Goal: Information Seeking & Learning: Learn about a topic

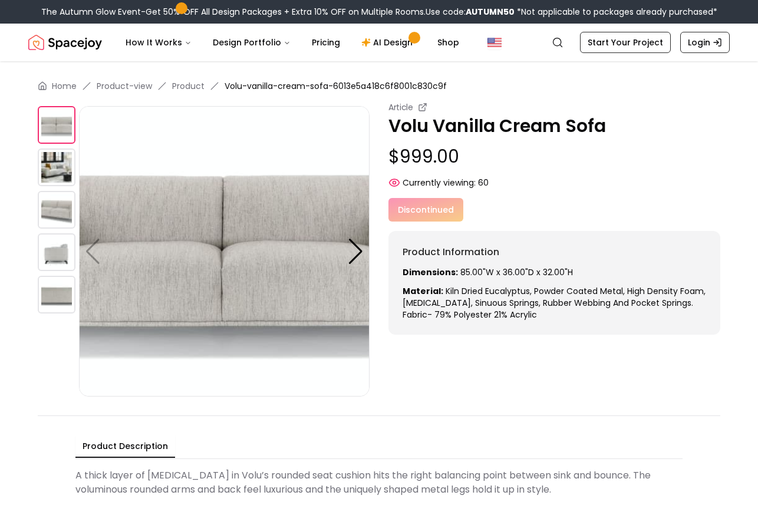
click at [336, 248] on img at bounding box center [224, 251] width 291 height 291
click at [350, 249] on div at bounding box center [356, 252] width 16 height 26
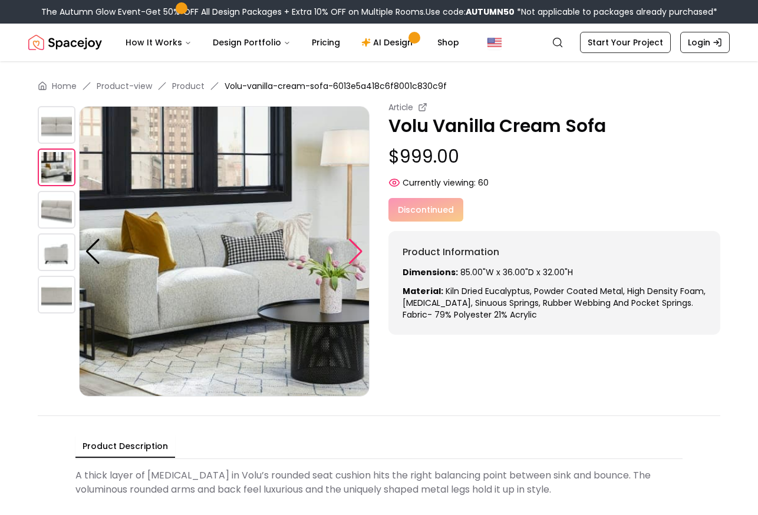
click at [350, 249] on div at bounding box center [356, 252] width 16 height 26
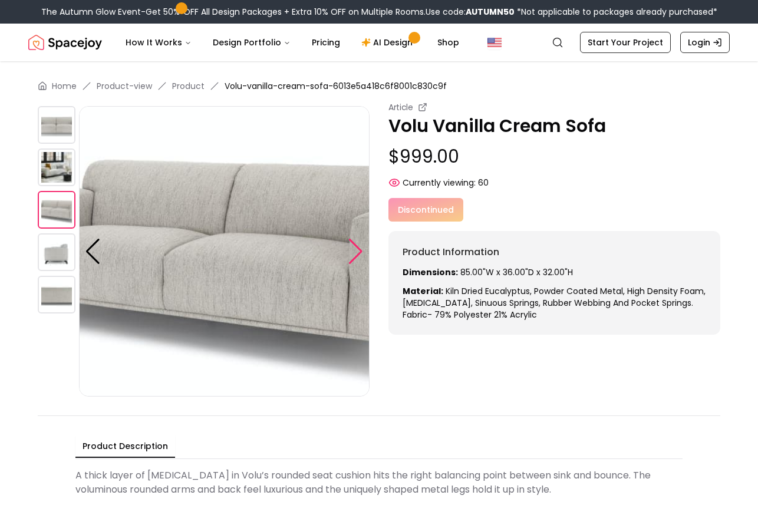
click at [350, 249] on div at bounding box center [356, 252] width 16 height 26
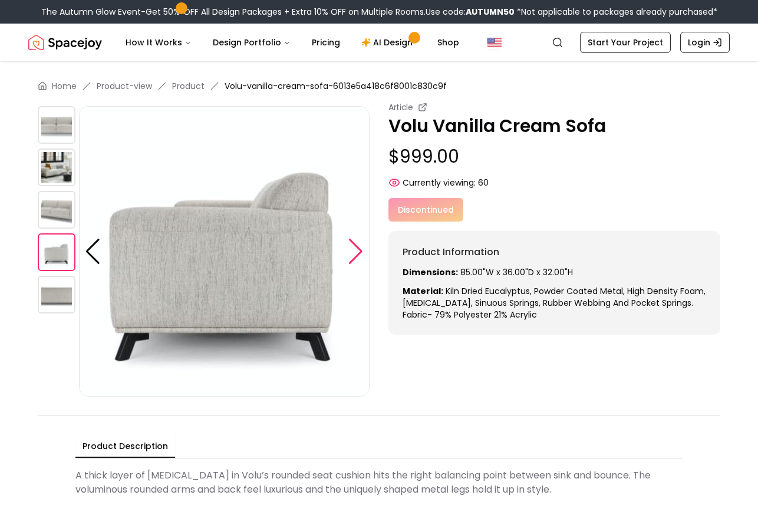
click at [350, 249] on div at bounding box center [356, 252] width 16 height 26
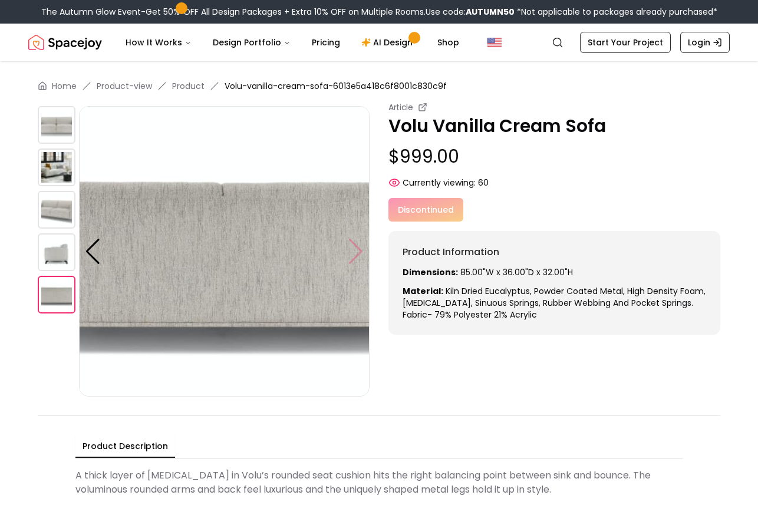
click at [350, 249] on img at bounding box center [224, 251] width 291 height 291
click at [91, 241] on div at bounding box center [93, 252] width 16 height 26
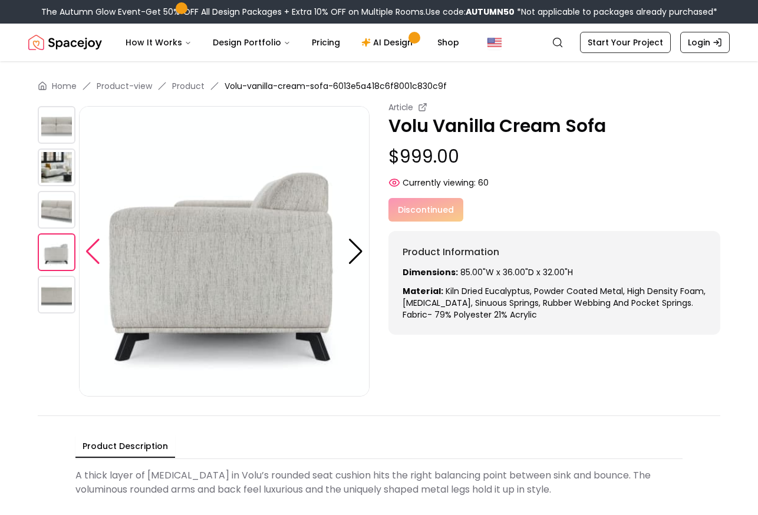
click at [91, 241] on div at bounding box center [93, 252] width 16 height 26
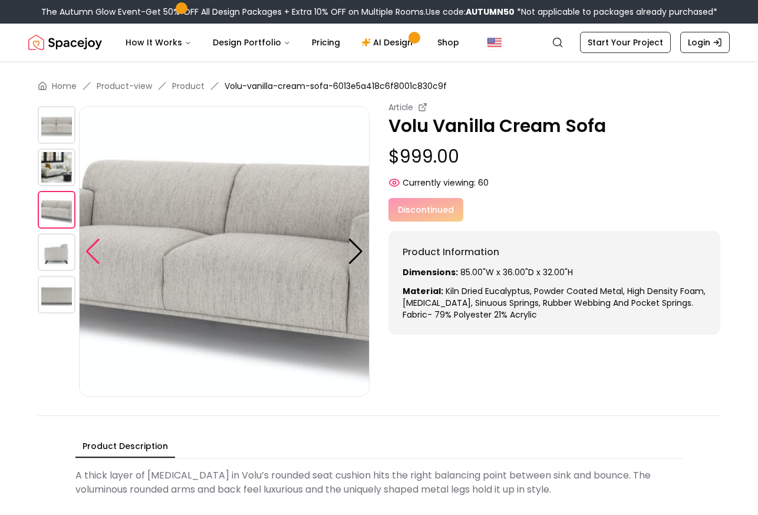
click at [91, 241] on div at bounding box center [93, 252] width 16 height 26
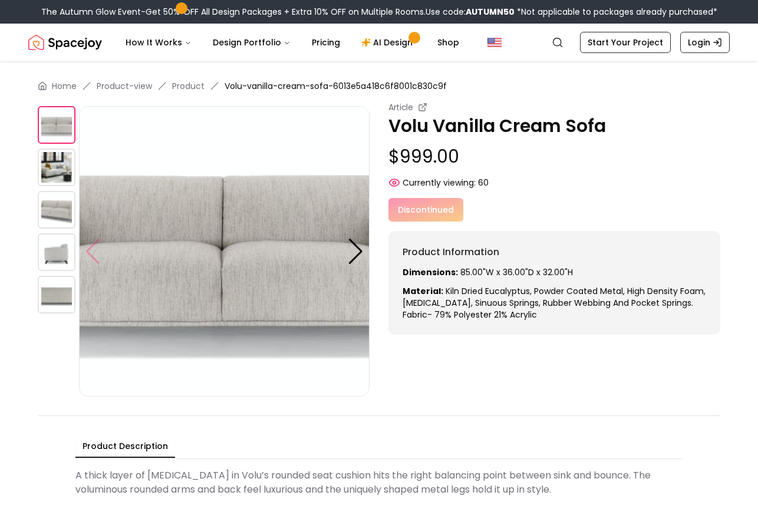
click at [91, 241] on img at bounding box center [224, 251] width 291 height 291
click at [357, 251] on div at bounding box center [356, 252] width 16 height 26
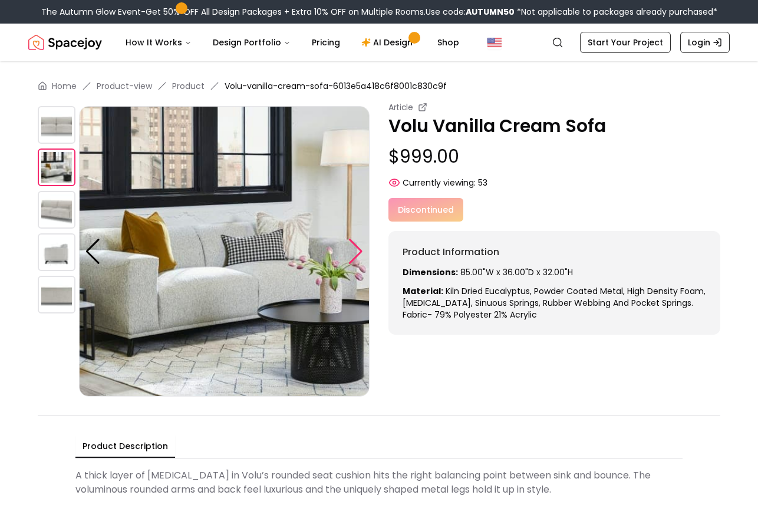
click at [357, 251] on div at bounding box center [356, 252] width 16 height 26
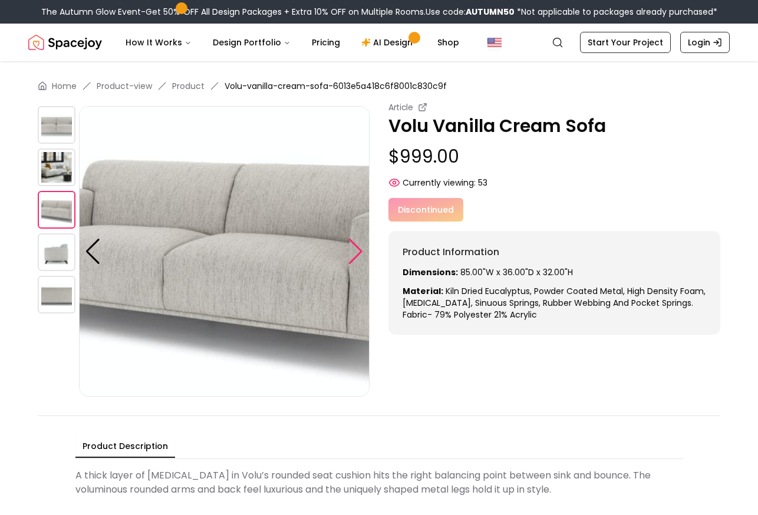
click at [357, 251] on div at bounding box center [356, 252] width 16 height 26
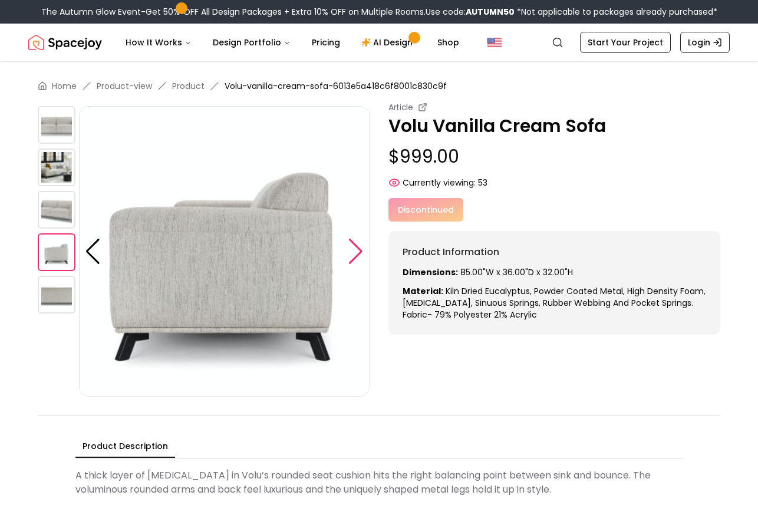
click at [357, 251] on div at bounding box center [356, 252] width 16 height 26
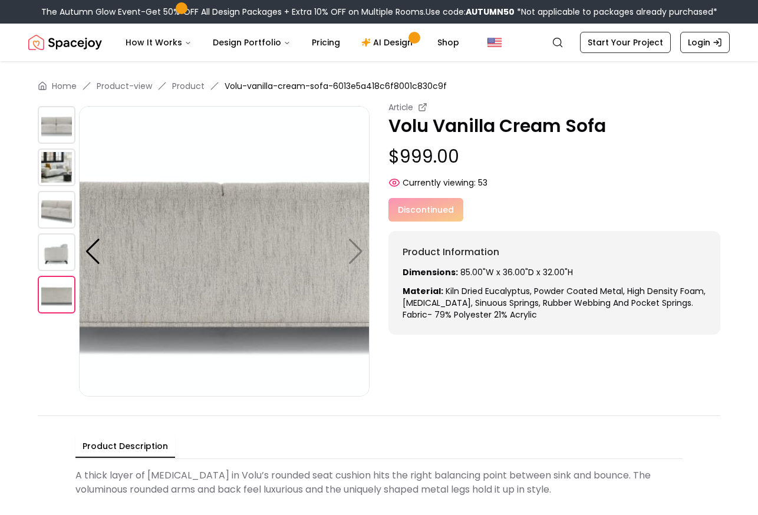
click at [349, 261] on img at bounding box center [224, 251] width 291 height 291
click at [352, 259] on img at bounding box center [224, 251] width 291 height 291
click at [98, 253] on div at bounding box center [93, 252] width 16 height 26
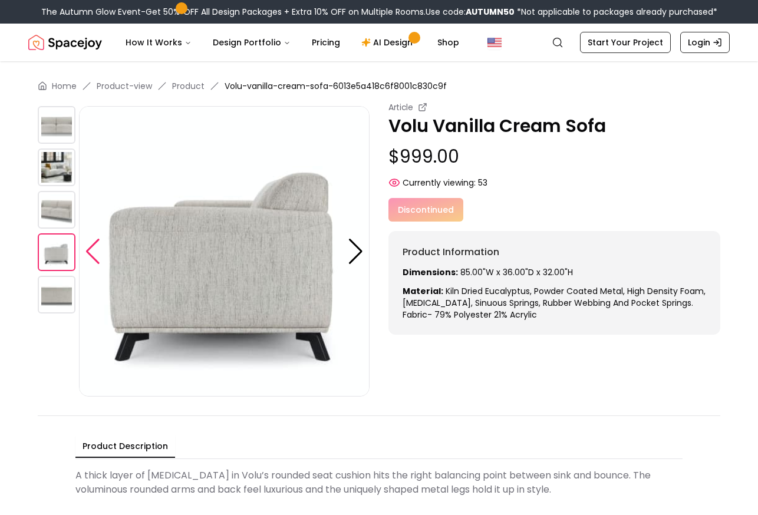
click at [98, 253] on div at bounding box center [93, 252] width 16 height 26
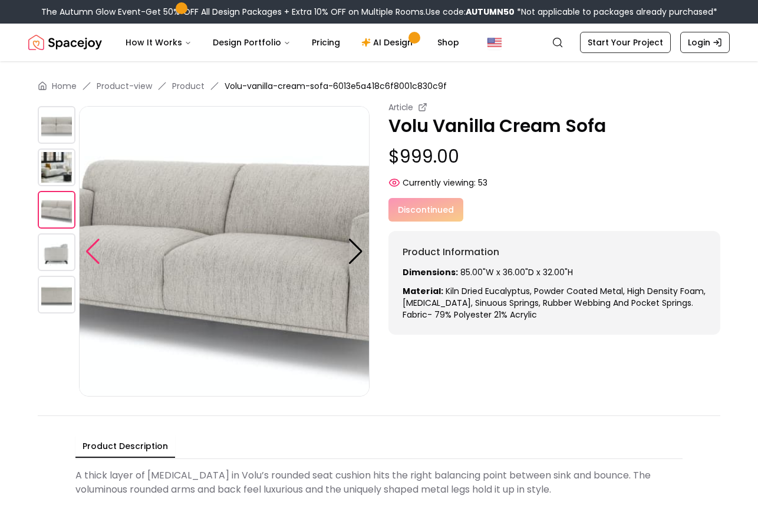
click at [98, 253] on div at bounding box center [93, 252] width 16 height 26
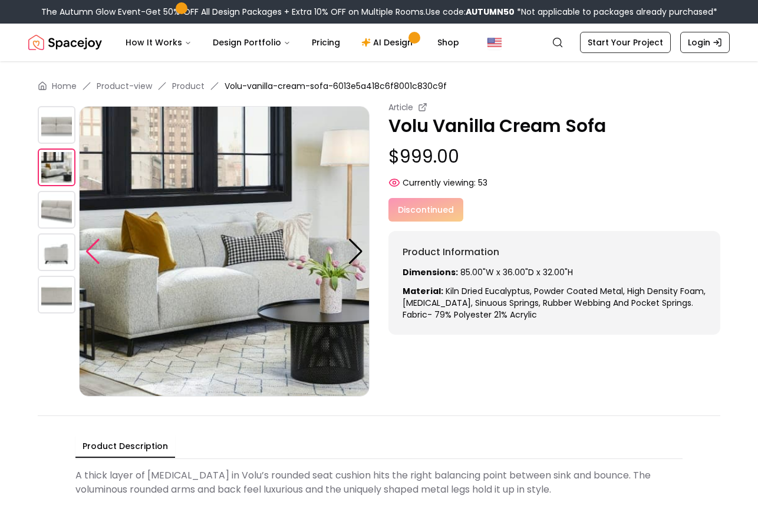
click at [98, 253] on div at bounding box center [93, 252] width 16 height 26
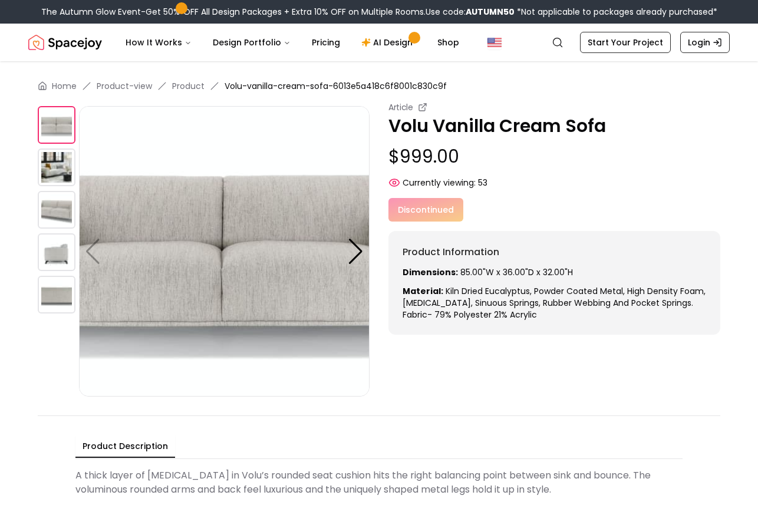
click at [45, 202] on img at bounding box center [57, 210] width 38 height 38
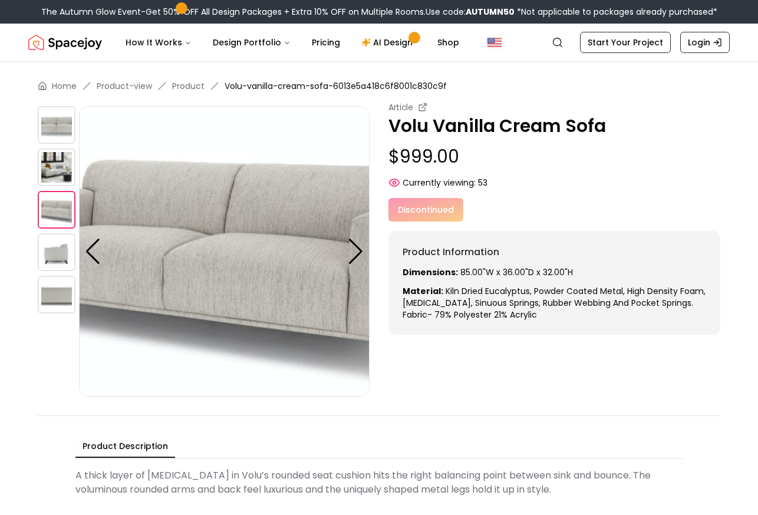
click at [57, 163] on img at bounding box center [57, 168] width 38 height 38
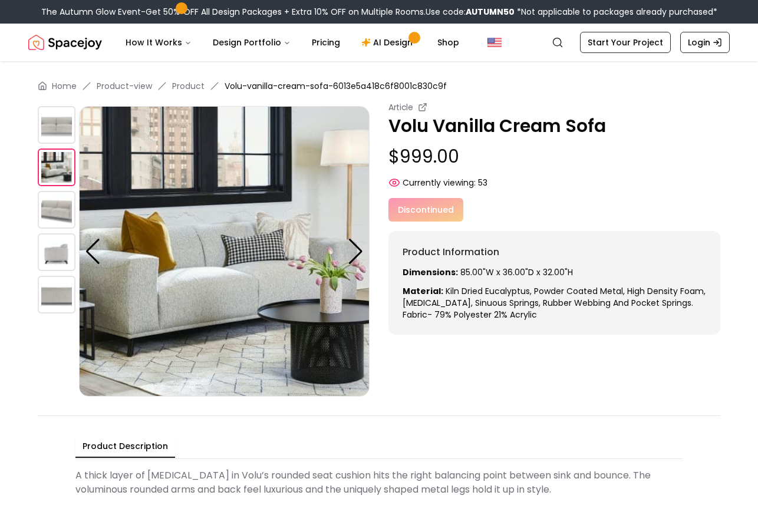
click at [56, 267] on img at bounding box center [57, 252] width 38 height 38
